Goal: Task Accomplishment & Management: Manage account settings

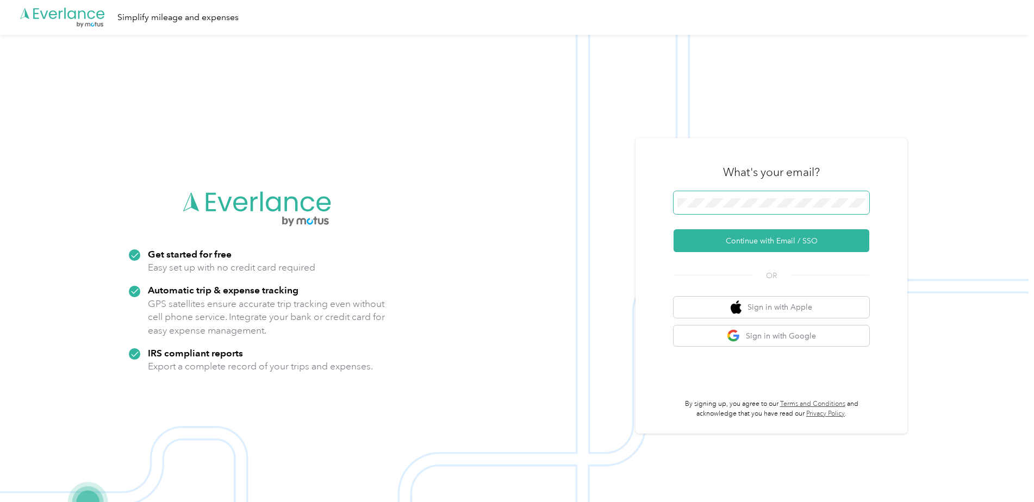
click at [712, 202] on span at bounding box center [772, 202] width 196 height 23
click at [723, 248] on button "Continue with Email / SSO" at bounding box center [772, 240] width 196 height 23
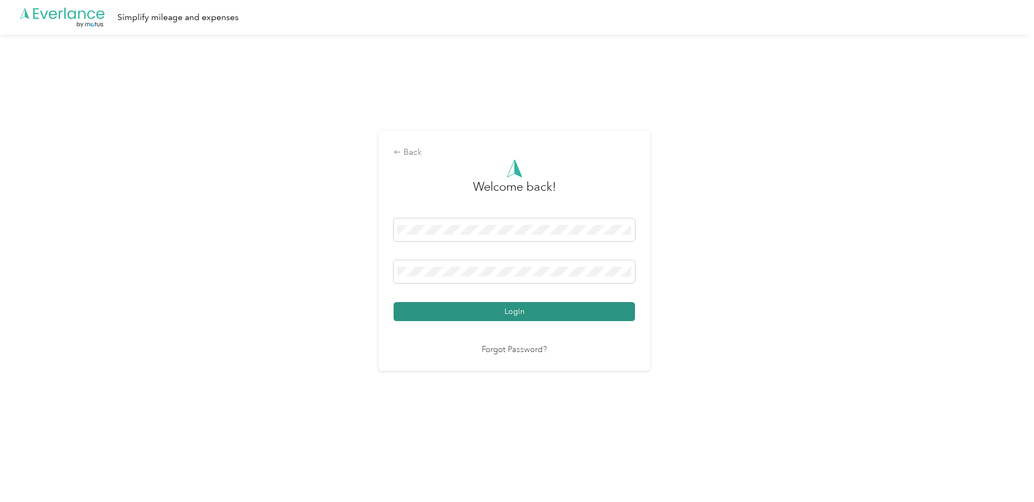
click at [459, 313] on button "Login" at bounding box center [514, 311] width 241 height 19
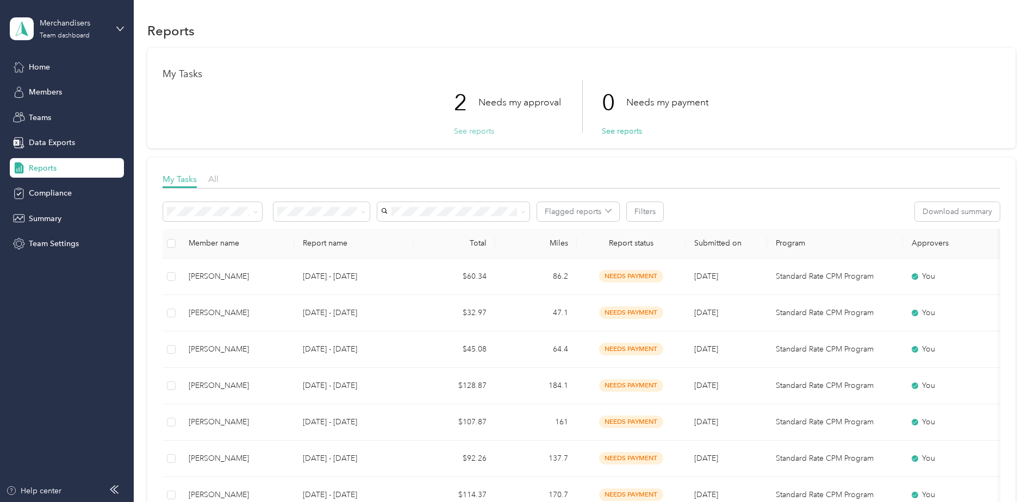
click at [474, 131] on button "See reports" at bounding box center [474, 131] width 40 height 11
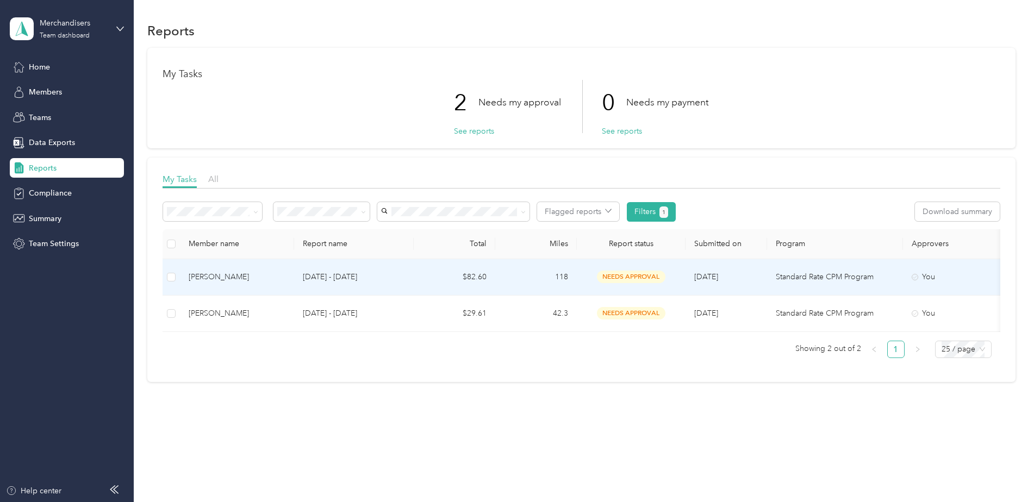
click at [616, 280] on span "needs approval" at bounding box center [631, 277] width 68 height 13
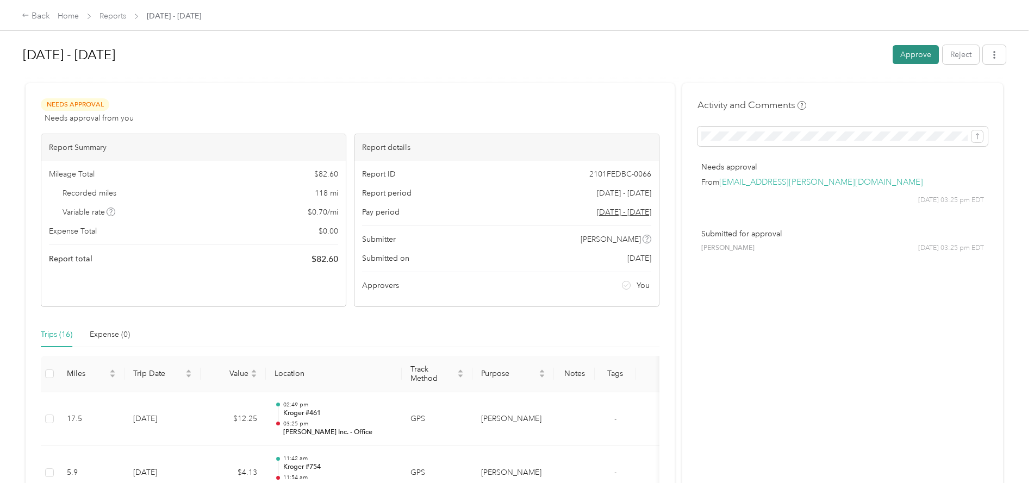
click at [906, 53] on button "Approve" at bounding box center [916, 54] width 46 height 19
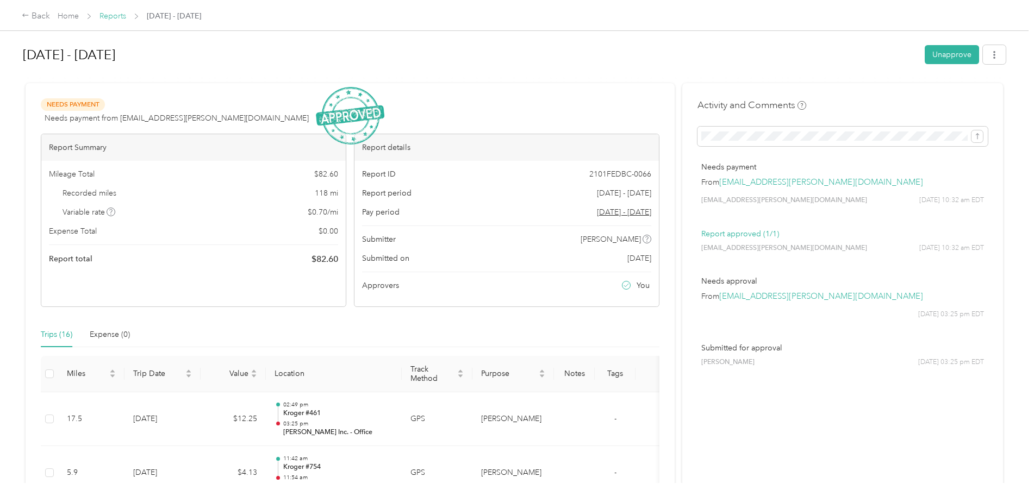
click at [110, 18] on link "Reports" at bounding box center [112, 15] width 27 height 9
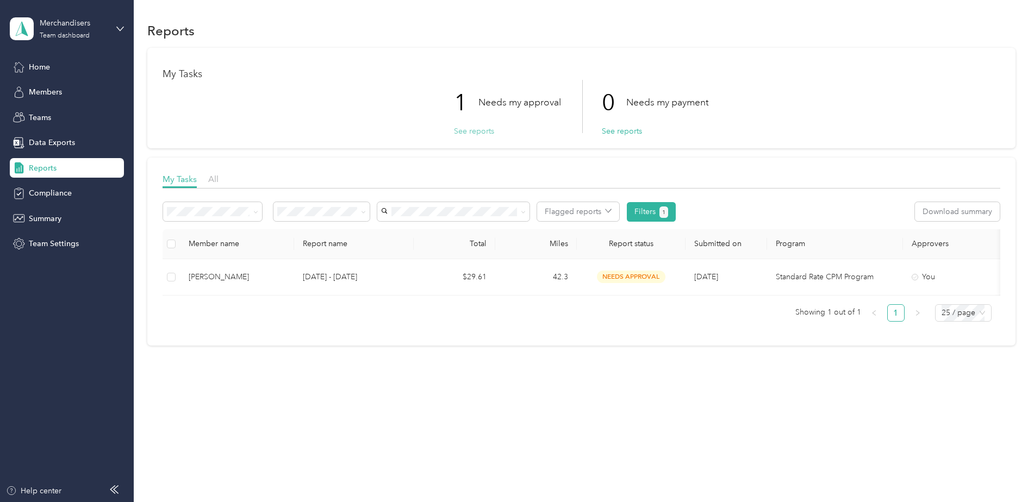
click at [464, 132] on button "See reports" at bounding box center [474, 131] width 40 height 11
click at [472, 131] on button "See reports" at bounding box center [474, 131] width 40 height 11
click at [477, 137] on div "My Tasks 1 Needs my approval See reports 0 Needs my payment See reports" at bounding box center [581, 98] width 868 height 101
click at [478, 133] on button "See reports" at bounding box center [474, 131] width 40 height 11
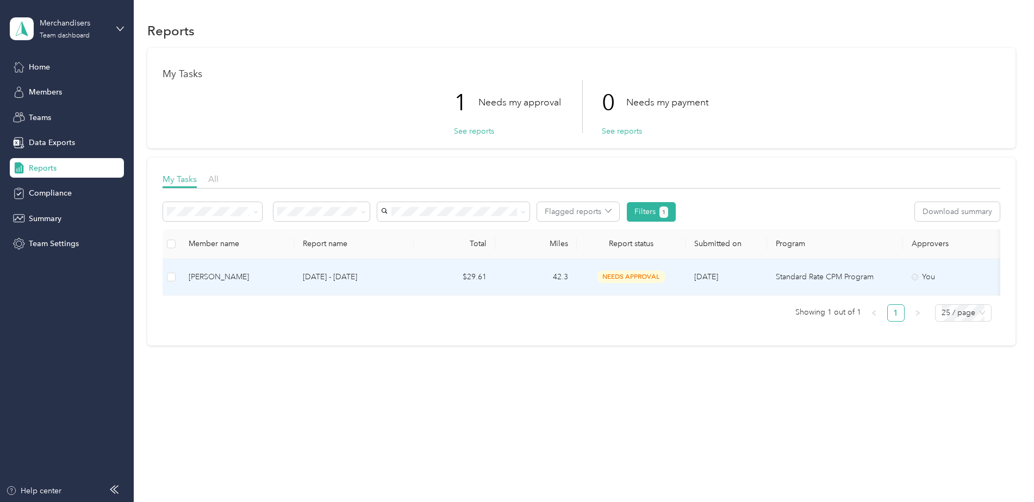
click at [556, 279] on td "42.3" at bounding box center [536, 277] width 82 height 36
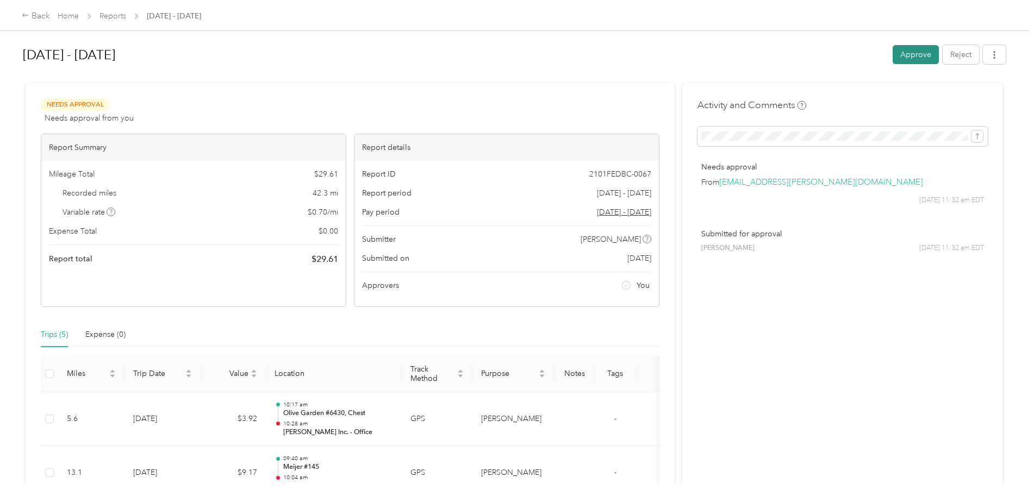
click at [902, 55] on button "Approve" at bounding box center [916, 54] width 46 height 19
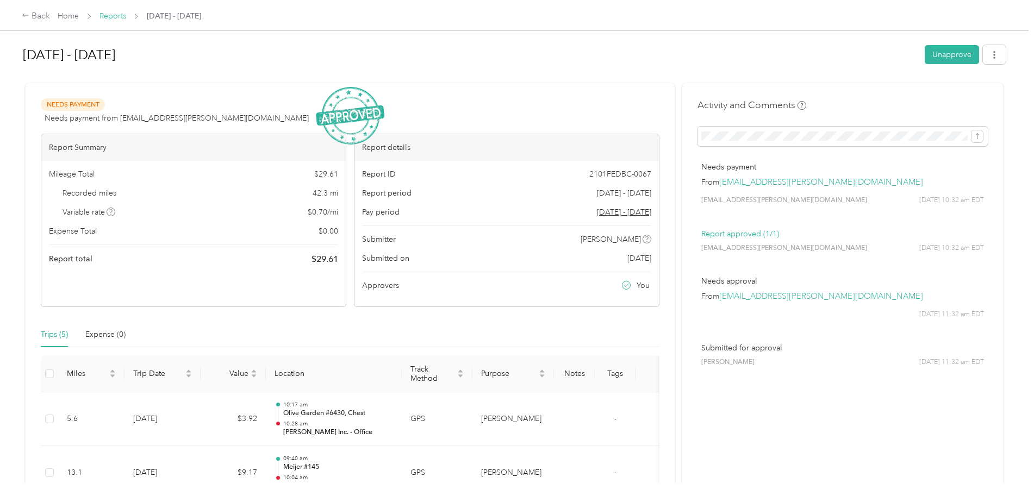
click at [113, 15] on link "Reports" at bounding box center [112, 15] width 27 height 9
